Goal: Task Accomplishment & Management: Manage account settings

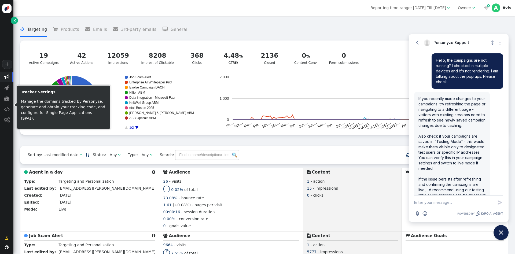
scroll to position [246, 0]
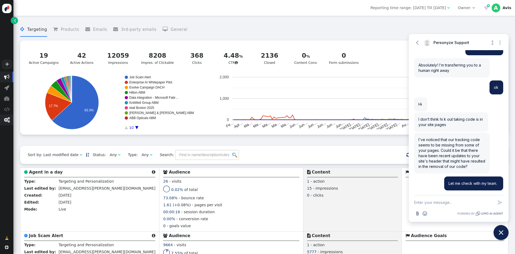
drag, startPoint x: 0, startPoint y: 0, endPoint x: 2, endPoint y: 121, distance: 121.0
click at [2, 121] on span "" at bounding box center [6, 120] width 13 height 11
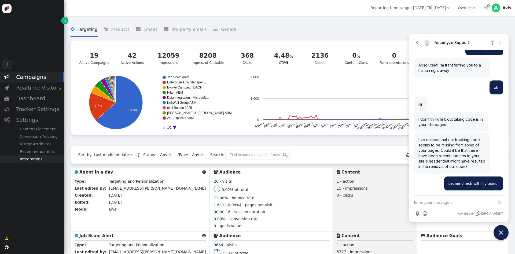
click at [33, 163] on div "Integrations" at bounding box center [38, 159] width 50 height 8
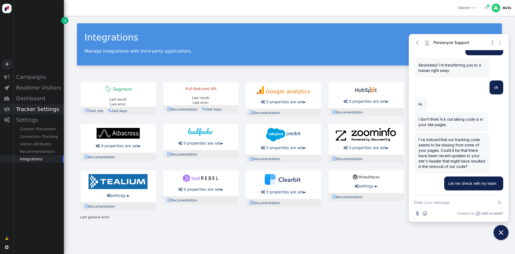
click at [40, 112] on div "Tracker Settings" at bounding box center [38, 109] width 50 height 11
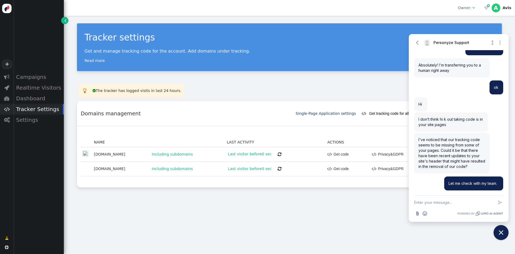
click at [387, 220] on div "Tracker settings Get and manage tracking code for the account. Add domains unde…" at bounding box center [289, 135] width 451 height 238
click at [497, 235] on button "Close chat widget" at bounding box center [501, 232] width 17 height 17
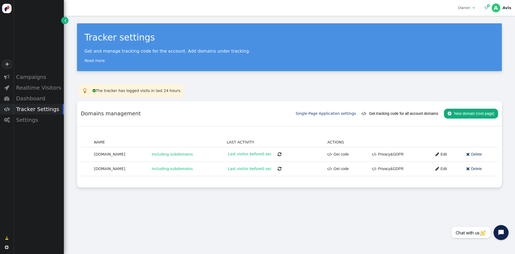
click at [435, 170] on link " Edit" at bounding box center [438, 169] width 15 height 10
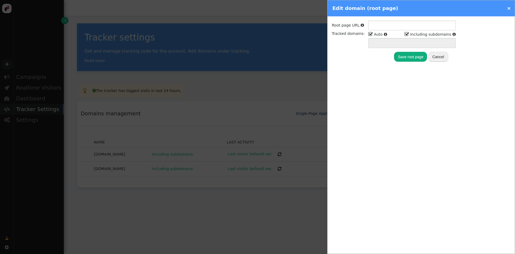
type input "[URL][DOMAIN_NAME]"
type input "[DOMAIN_NAME] *.[DOMAIN_NAME]"
click at [510, 9] on link "×" at bounding box center [509, 8] width 4 height 6
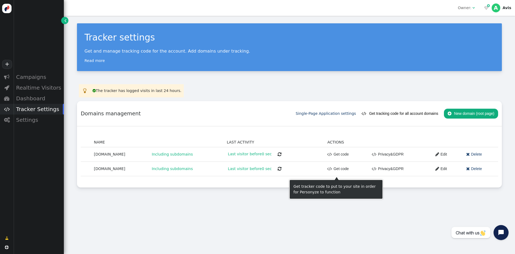
click at [333, 164] on link " Get code" at bounding box center [337, 169] width 21 height 10
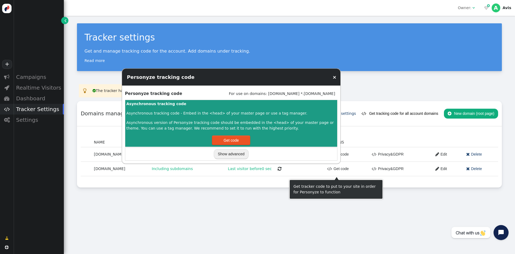
click at [243, 138] on button "Get code" at bounding box center [231, 140] width 38 height 10
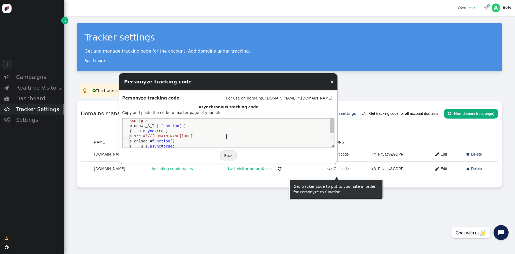
type textarea "<script> window._S_T || function(s) { s.async = true; s.src = '//[DOMAIN_NAME][…"
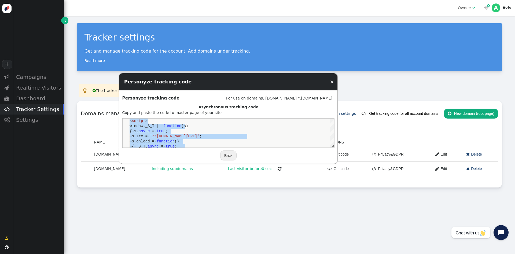
click at [331, 82] on link "×" at bounding box center [332, 82] width 4 height 6
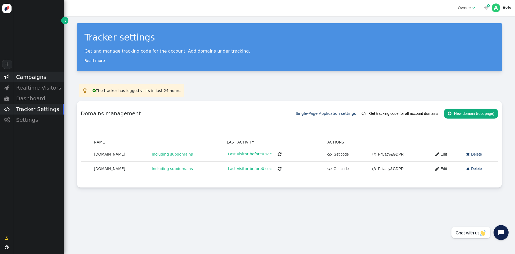
click at [37, 74] on div "Campaigns" at bounding box center [38, 77] width 50 height 11
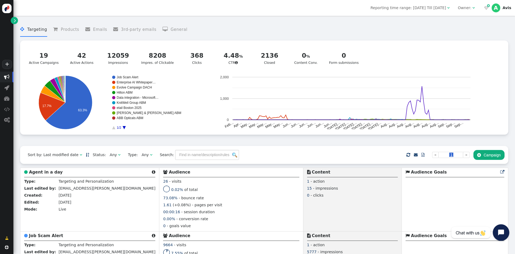
click at [505, 234] on icon "Open chat widget" at bounding box center [504, 232] width 8 height 8
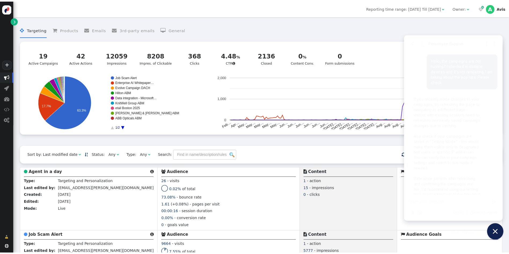
scroll to position [246, 0]
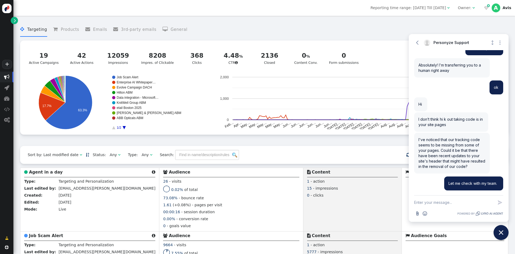
click at [463, 25] on menu " Targeting  Products  Emails  3rd-party emails  General" at bounding box center [264, 30] width 488 height 14
click at [417, 28] on menu " Targeting  Products  Emails  3rd-party emails  General" at bounding box center [264, 30] width 488 height 14
click at [168, 208] on div "1.61 (+0.08%) - pages per visit" at bounding box center [231, 205] width 136 height 7
click at [5, 120] on span "" at bounding box center [7, 119] width 6 height 5
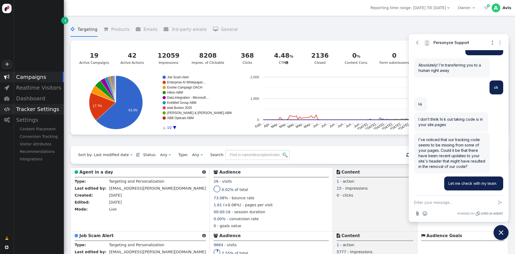
click at [40, 112] on div "Tracker Settings" at bounding box center [38, 109] width 50 height 11
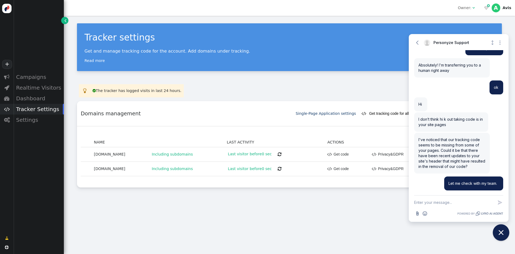
click at [503, 226] on button "Close chat widget" at bounding box center [501, 232] width 17 height 17
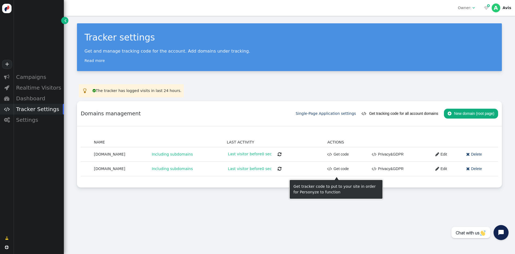
click at [327, 168] on link " Get code" at bounding box center [337, 169] width 21 height 10
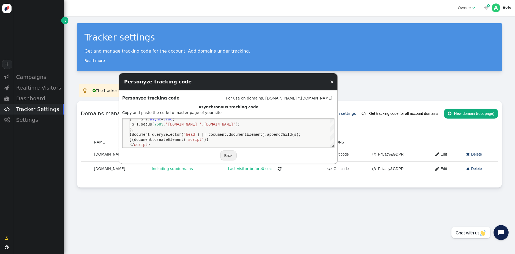
click at [333, 82] on link "×" at bounding box center [332, 82] width 4 height 6
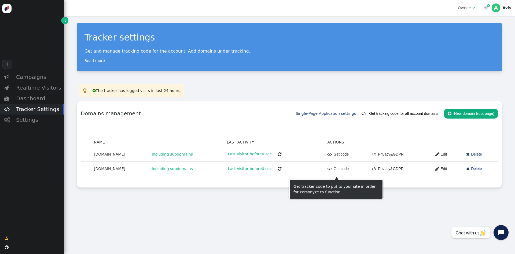
click at [334, 166] on link " Get code" at bounding box center [337, 169] width 21 height 10
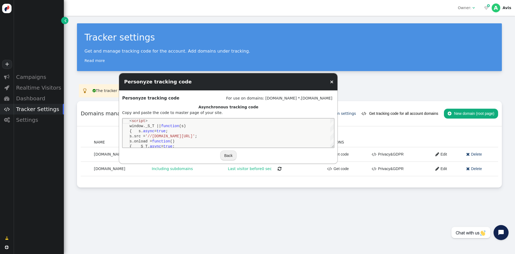
click at [274, 170] on button "" at bounding box center [279, 169] width 11 height 10
